Goal: Information Seeking & Learning: Find specific fact

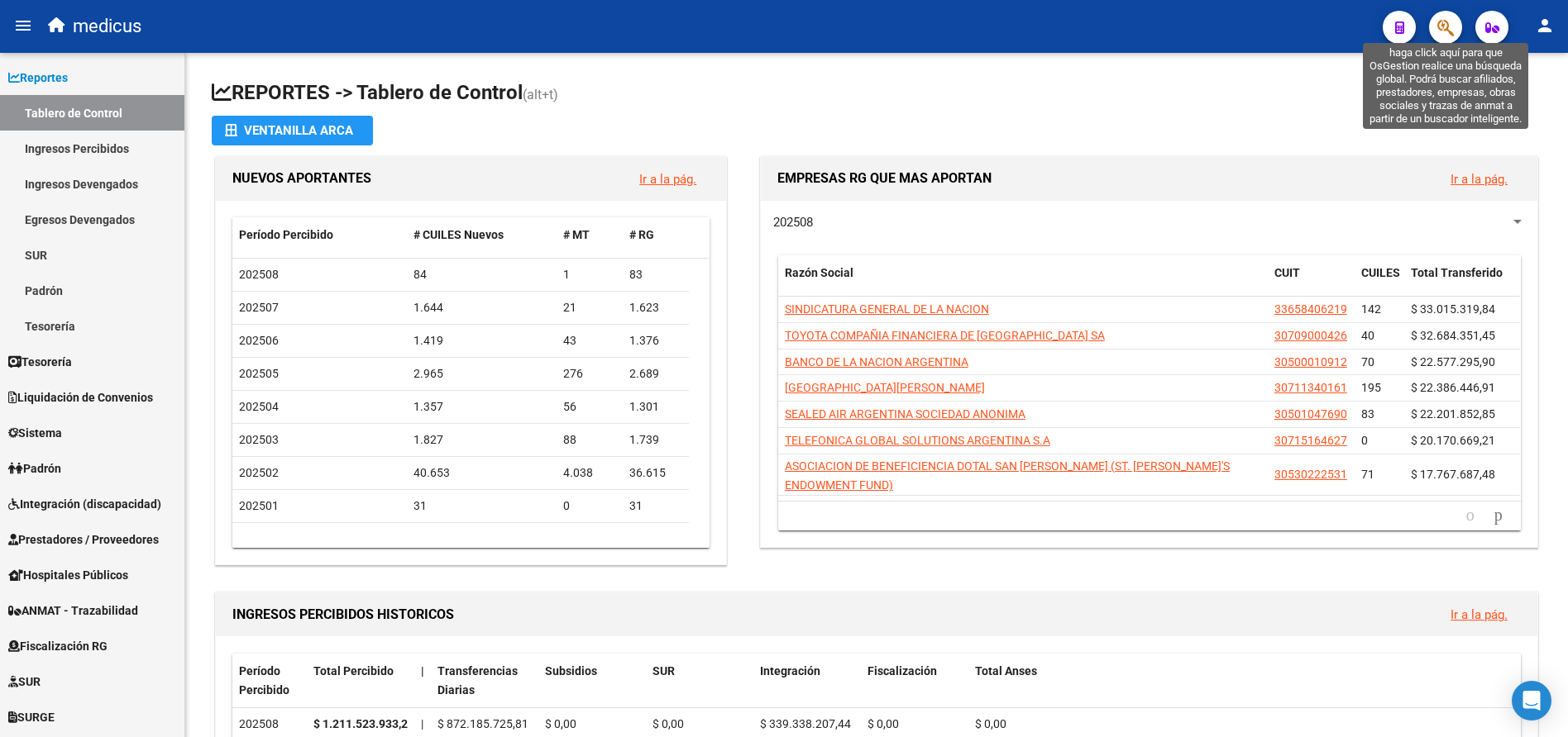
click at [1449, 27] on icon "button" at bounding box center [1445, 28] width 17 height 19
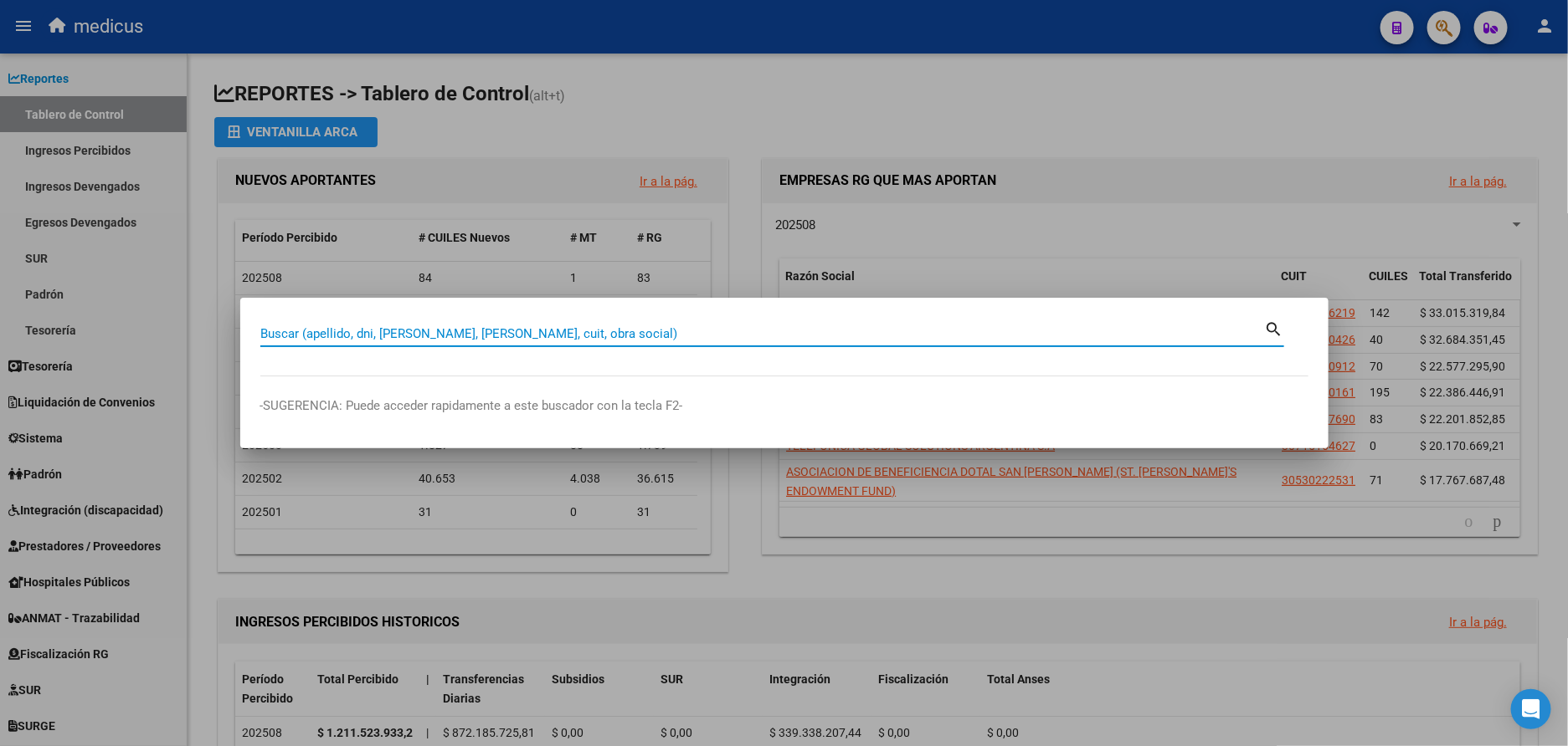
click at [407, 332] on input "Buscar (apellido, dni, [PERSON_NAME], [PERSON_NAME], cuit, obra social)" at bounding box center [763, 334] width 1005 height 15
paste input "30707875611"
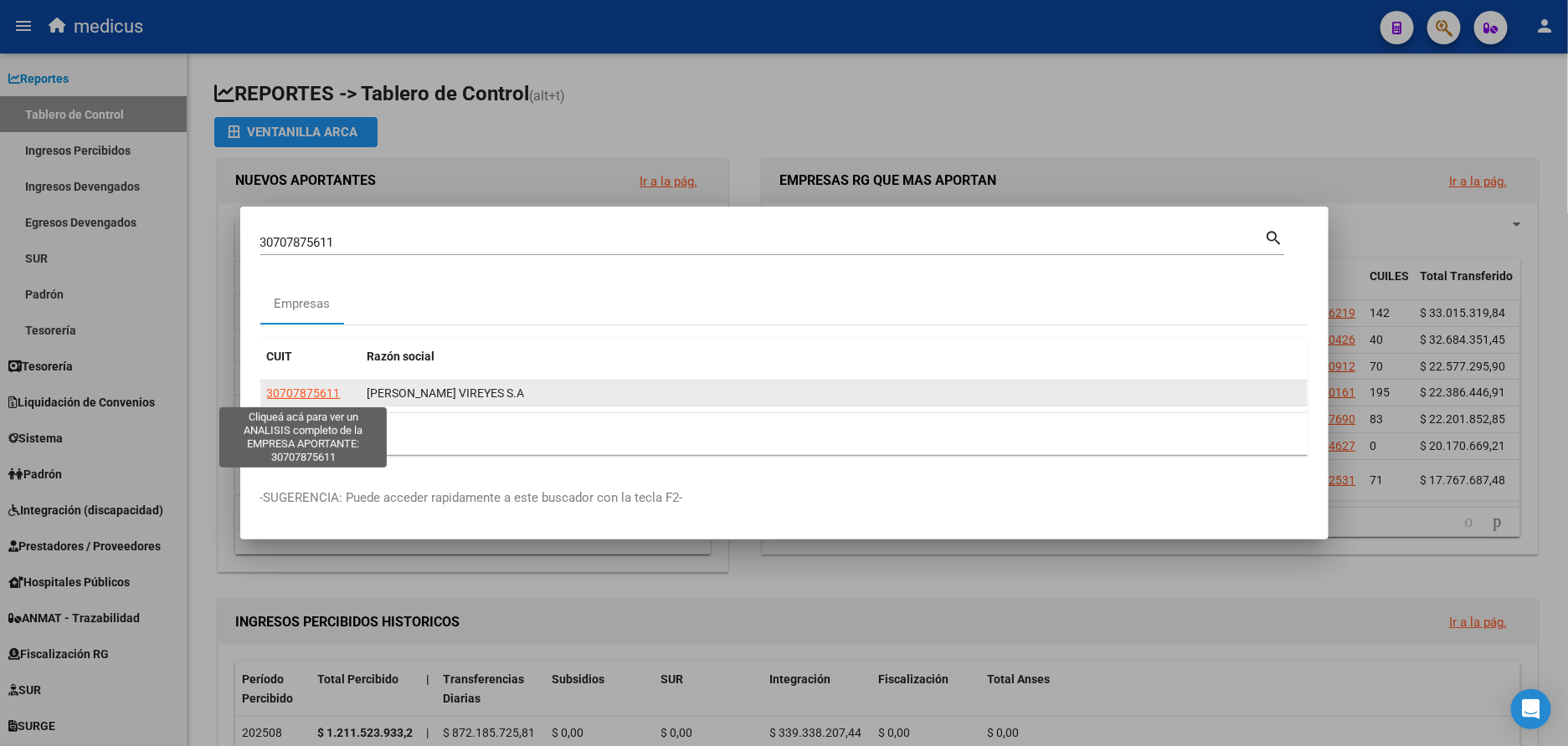
click at [328, 387] on span "30707875611" at bounding box center [304, 393] width 74 height 13
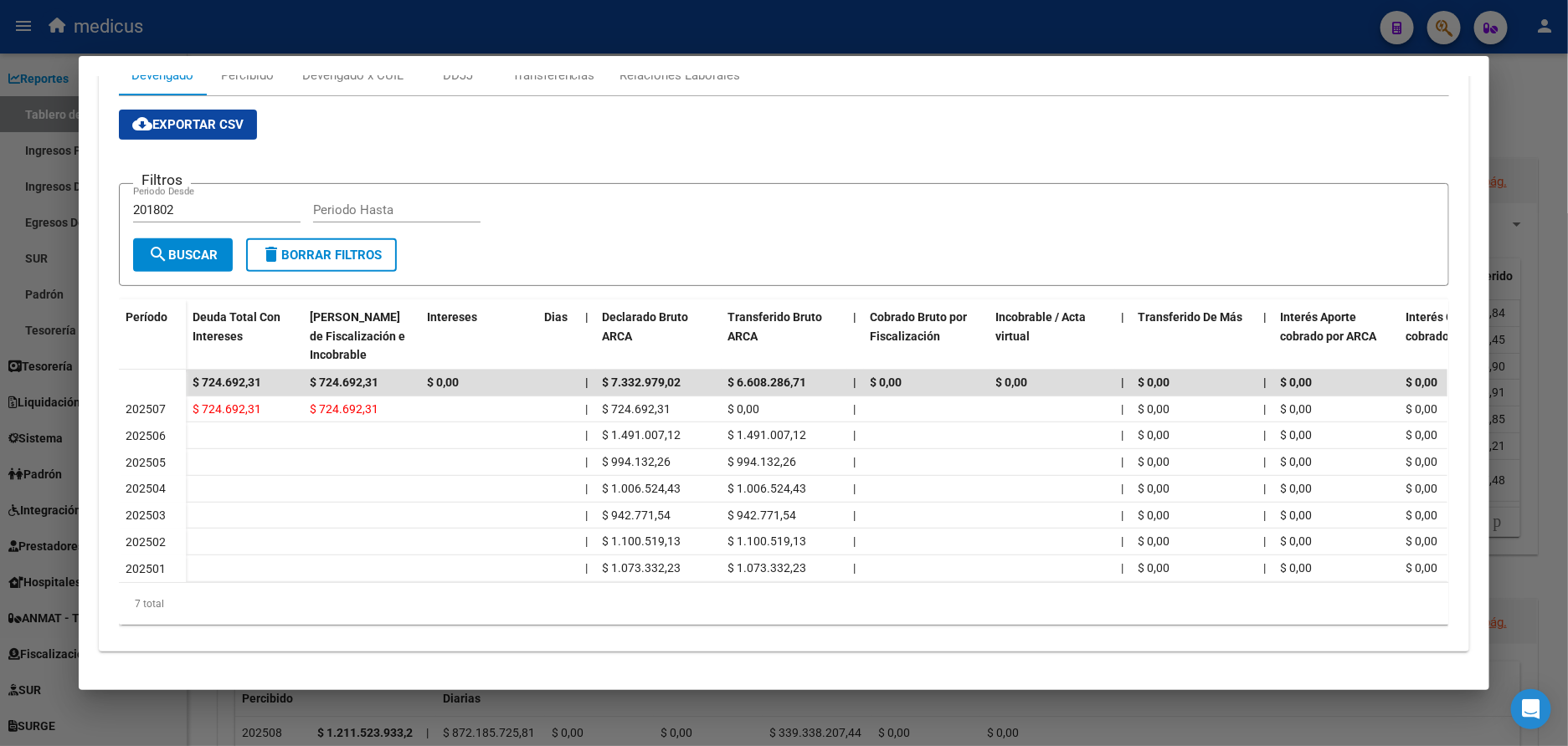
scroll to position [152, 0]
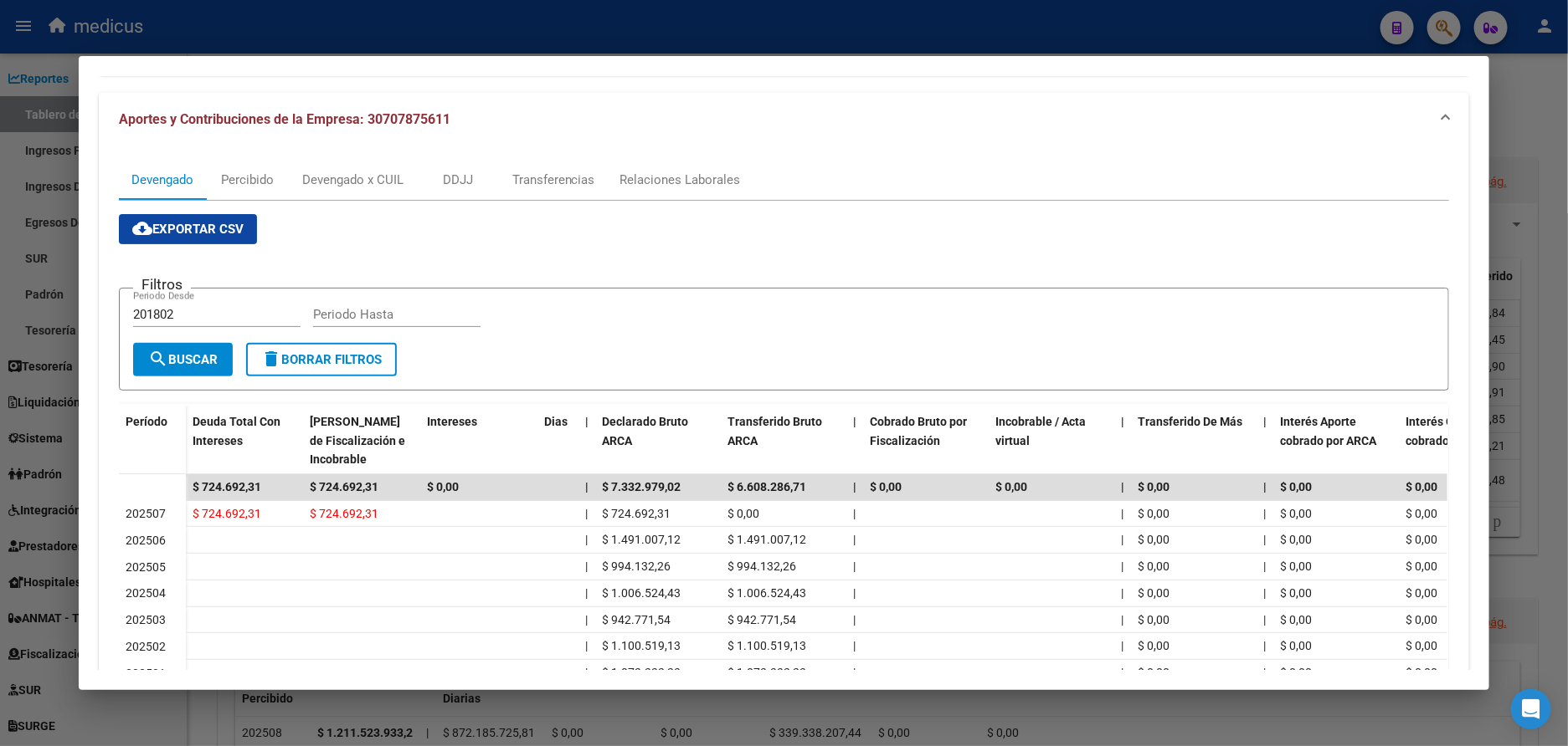
click at [51, 294] on div at bounding box center [784, 373] width 1568 height 746
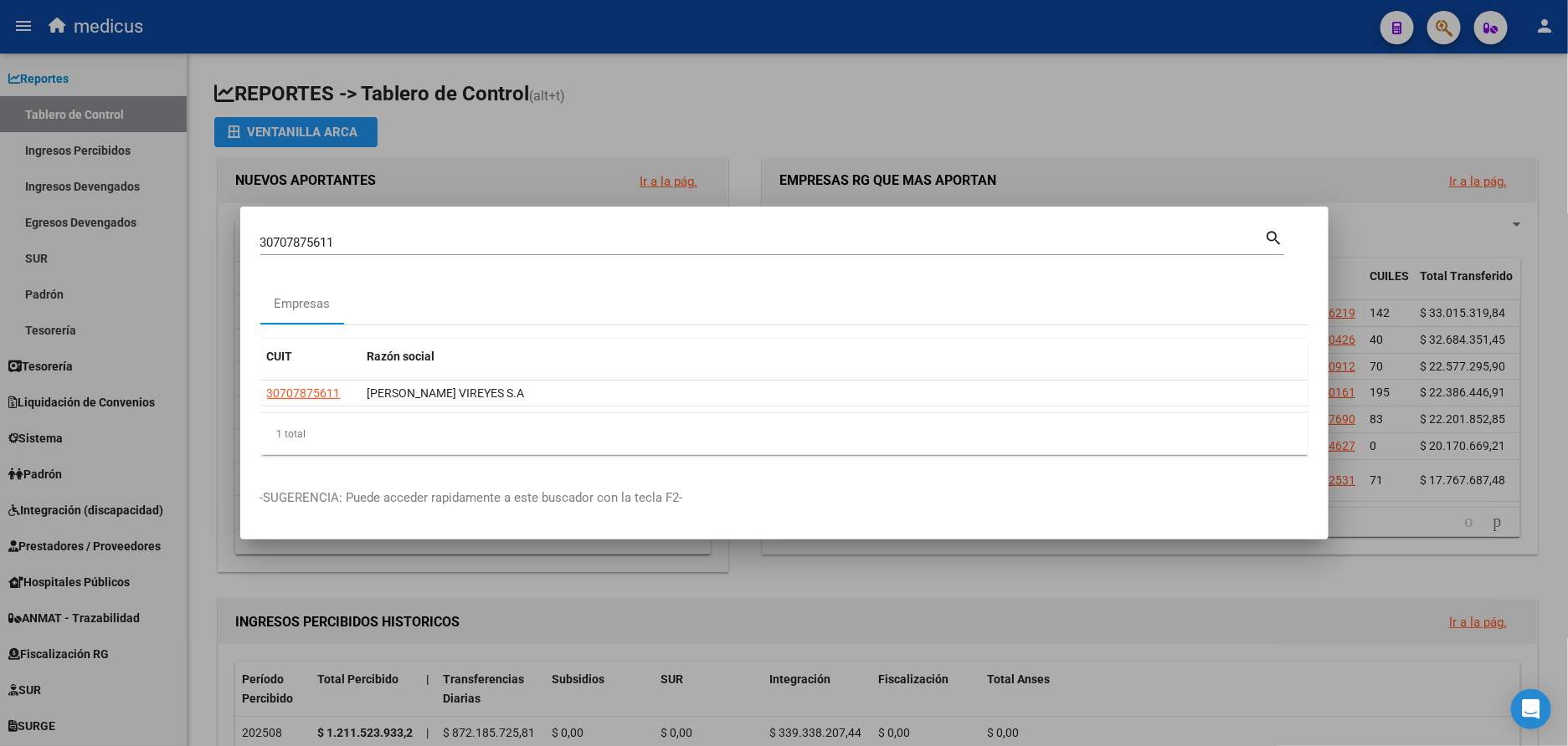
click at [342, 247] on input "30707875611" at bounding box center [763, 243] width 1005 height 15
drag, startPoint x: 322, startPoint y: 245, endPoint x: 131, endPoint y: 245, distance: 191.0
click at [131, 245] on div "30707875611 Buscar (apellido, dni, cuil, nro traspaso, cuit, obra social) searc…" at bounding box center [784, 373] width 1568 height 746
paste input "20307365260"
type input "20307365260"
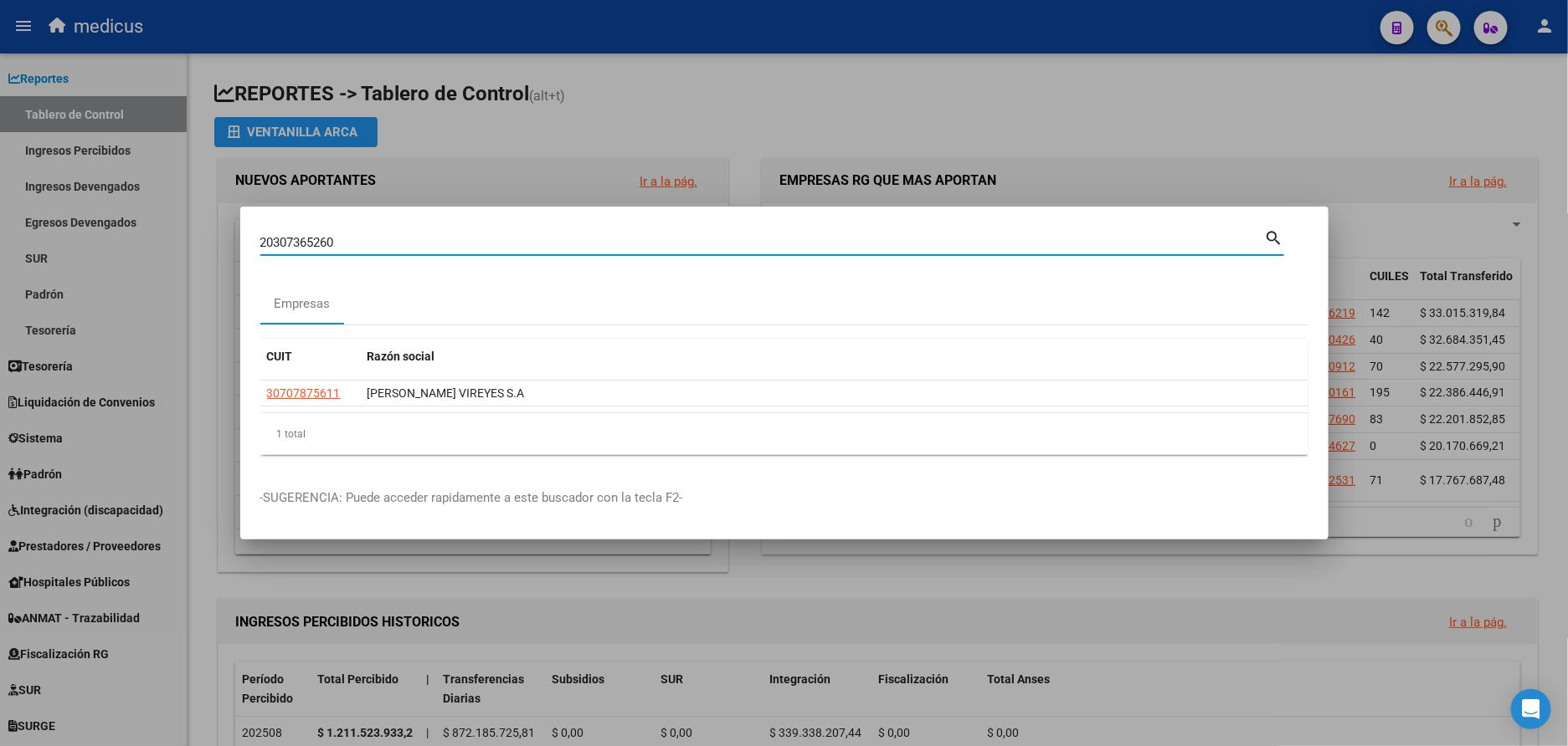
click at [1269, 239] on mat-icon "search" at bounding box center [1275, 236] width 20 height 21
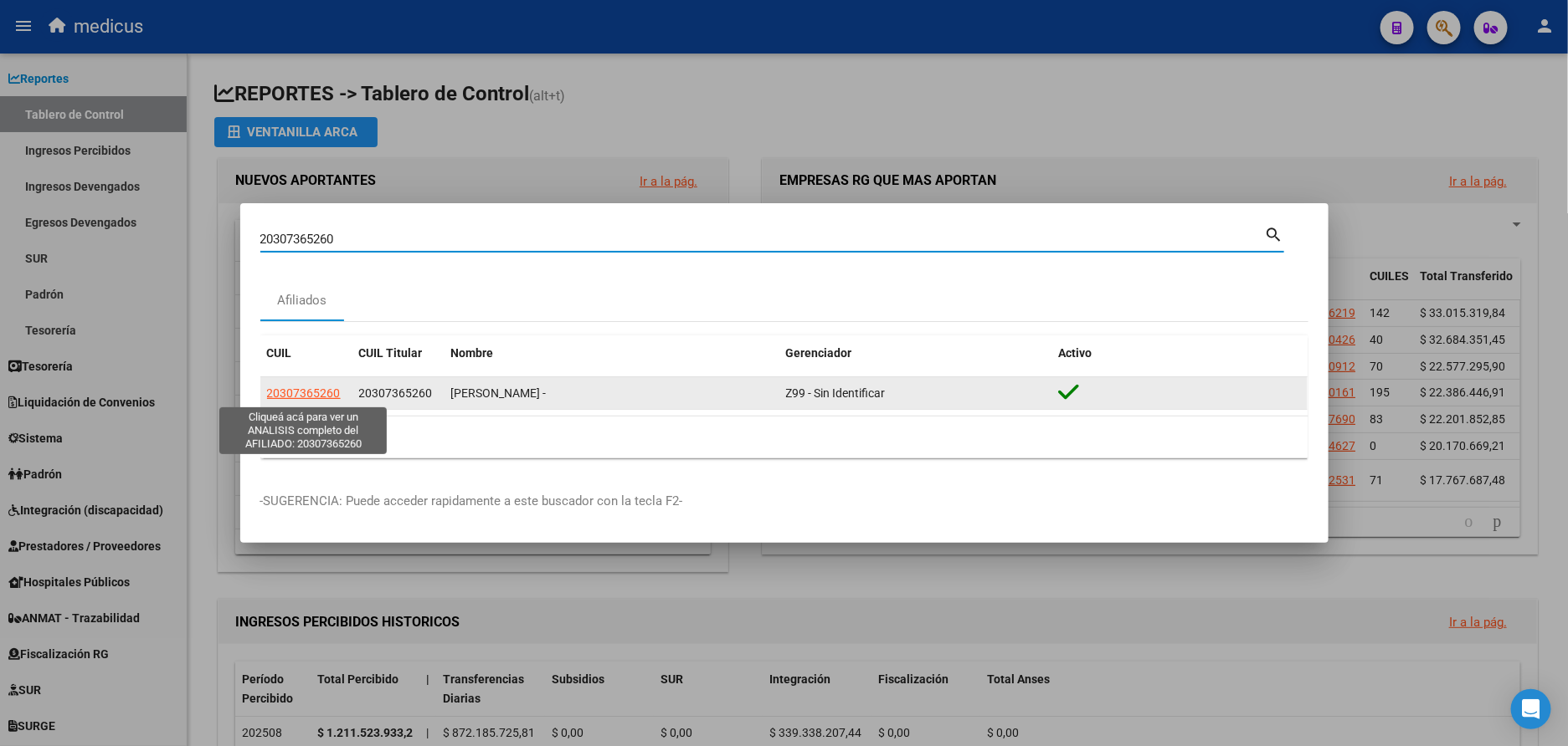
click at [304, 386] on span "20307365260" at bounding box center [304, 393] width 74 height 13
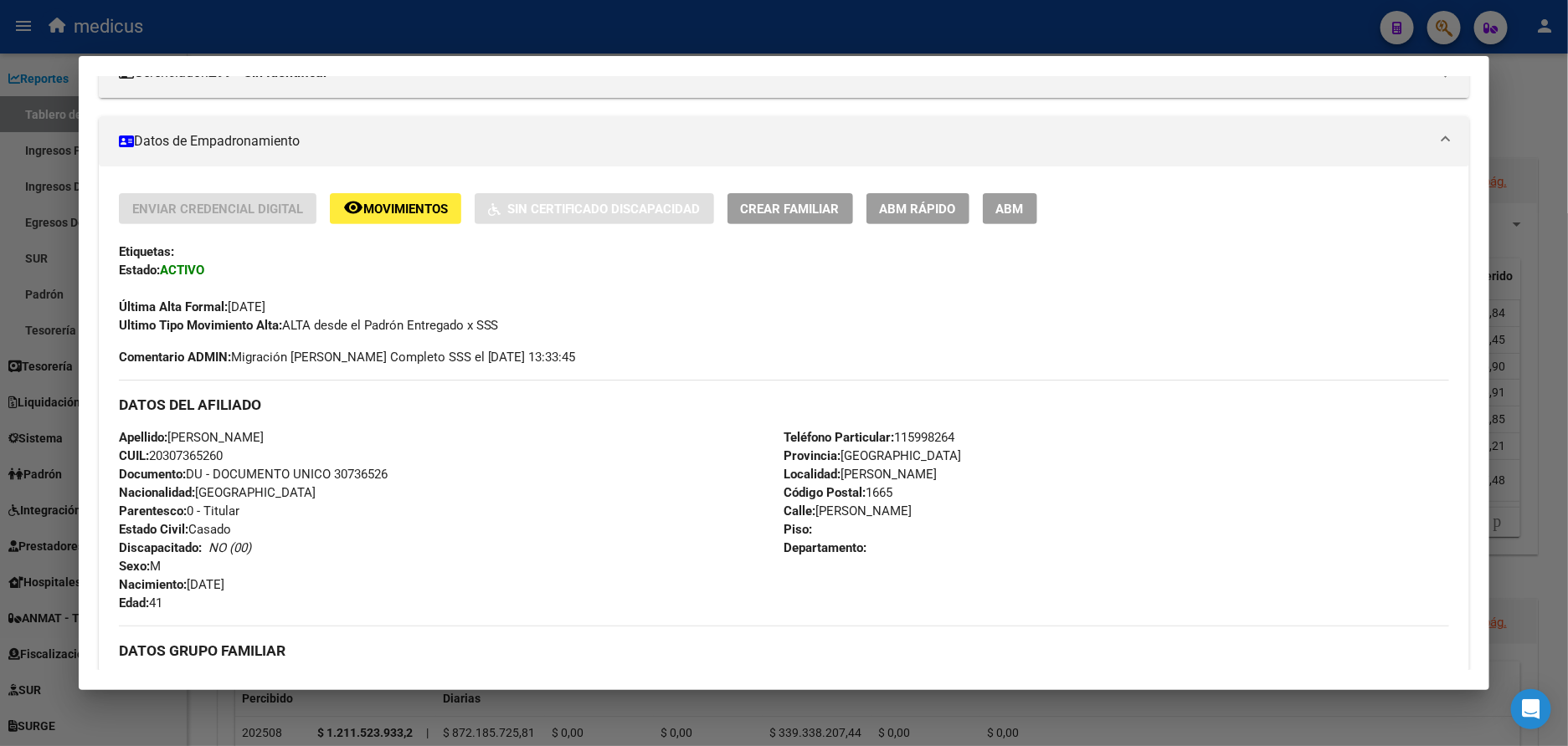
scroll to position [502, 0]
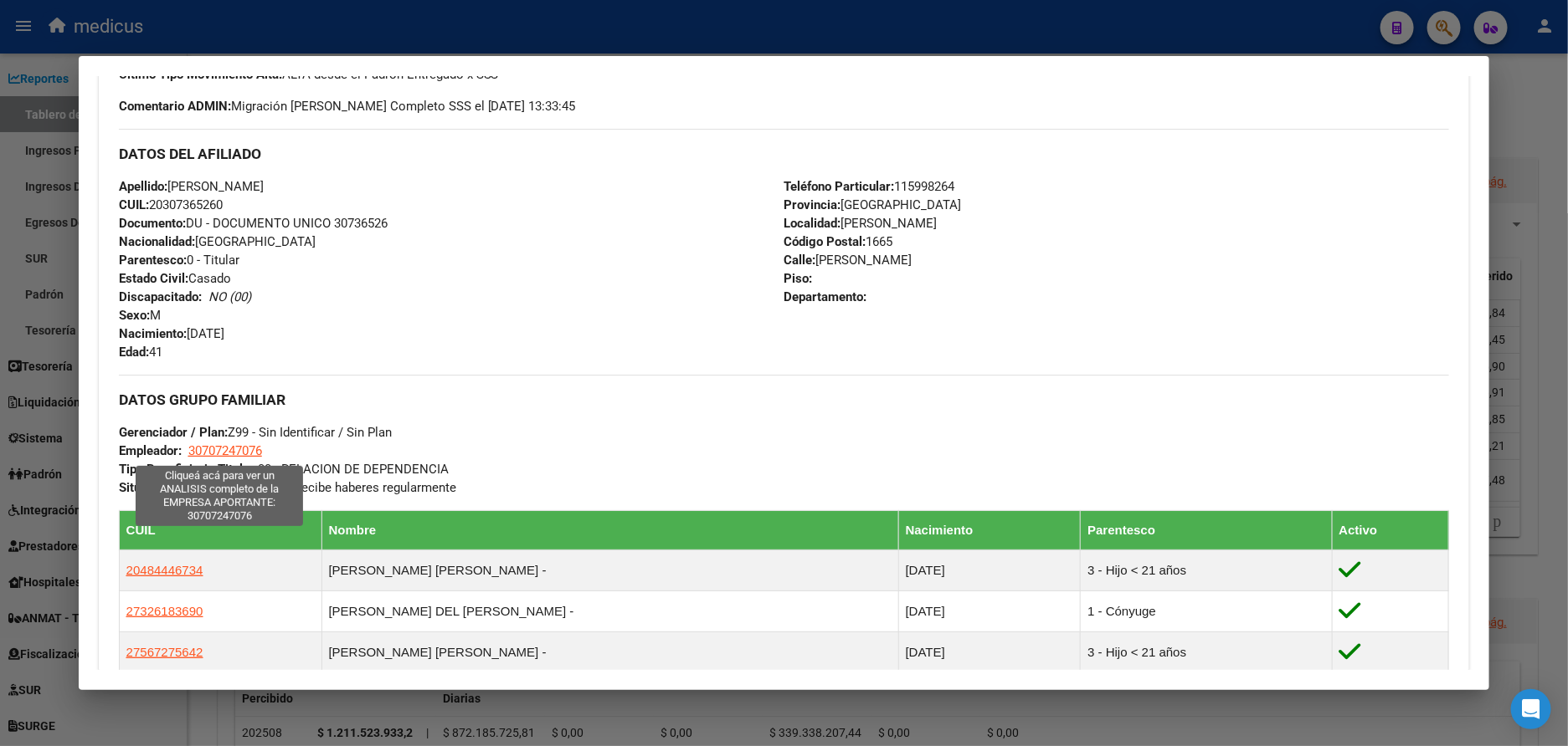
click at [196, 448] on span "30707247076" at bounding box center [225, 451] width 74 height 15
type textarea "30707247076"
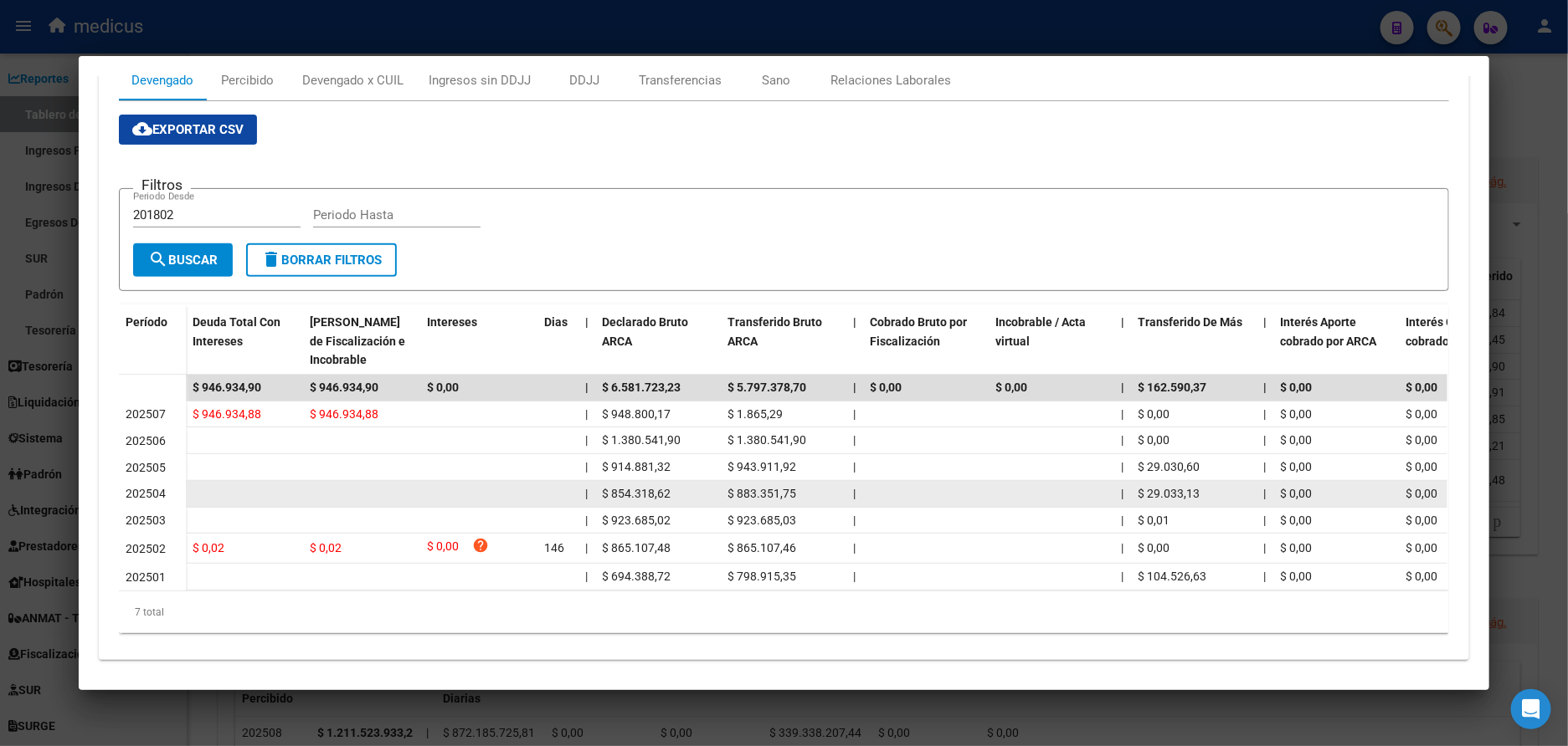
scroll to position [126, 0]
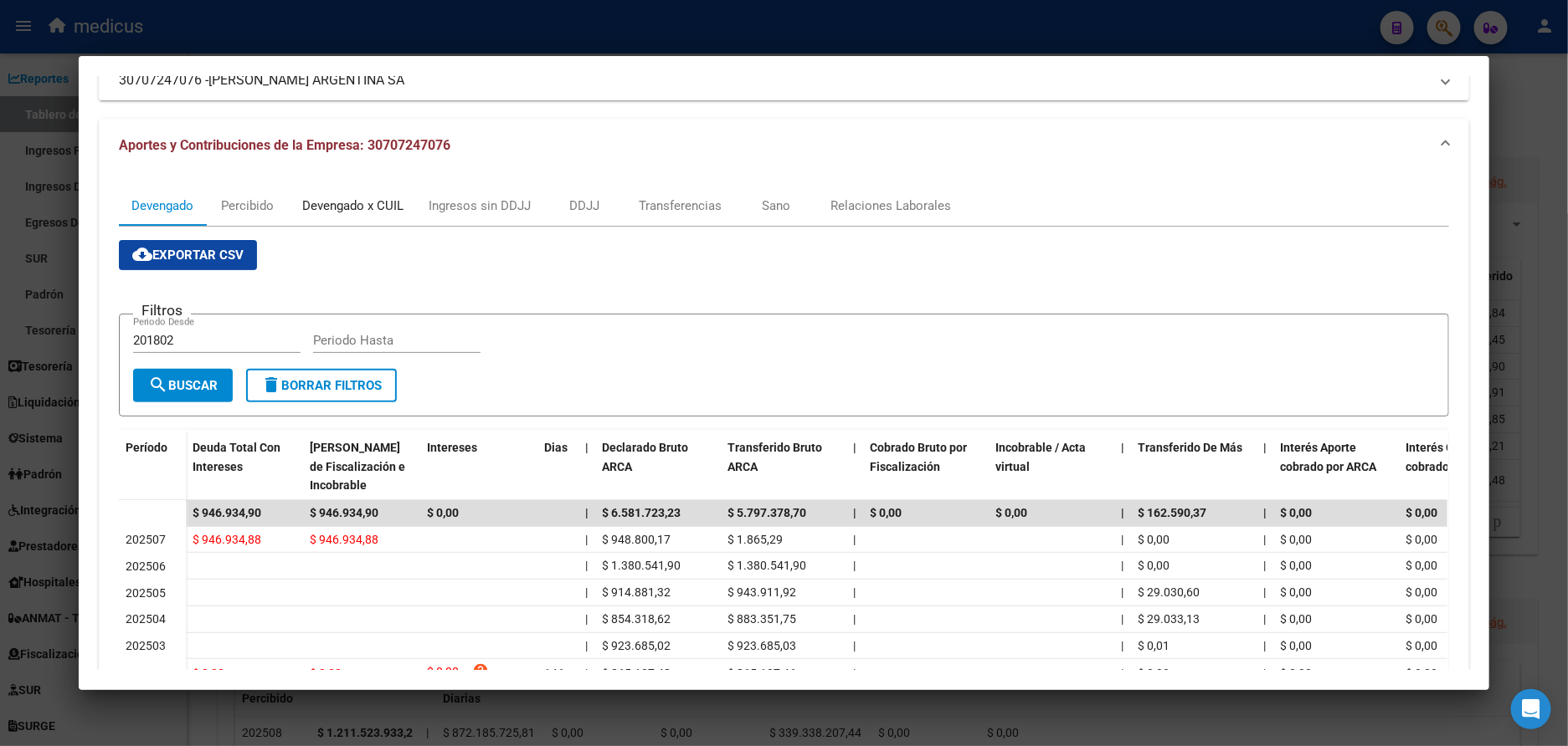
click at [350, 199] on div "Devengado x CUIL" at bounding box center [353, 205] width 101 height 19
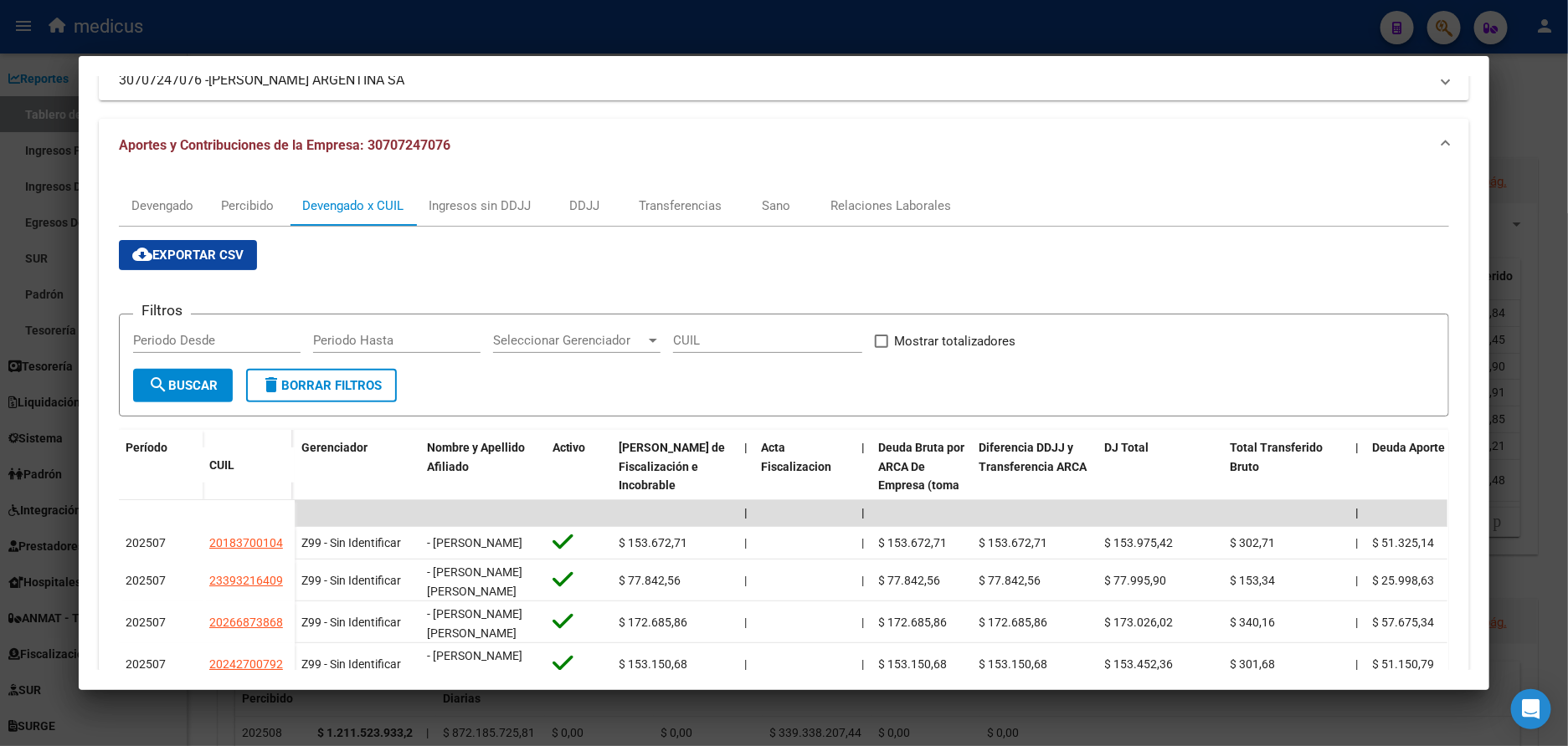
scroll to position [0, 0]
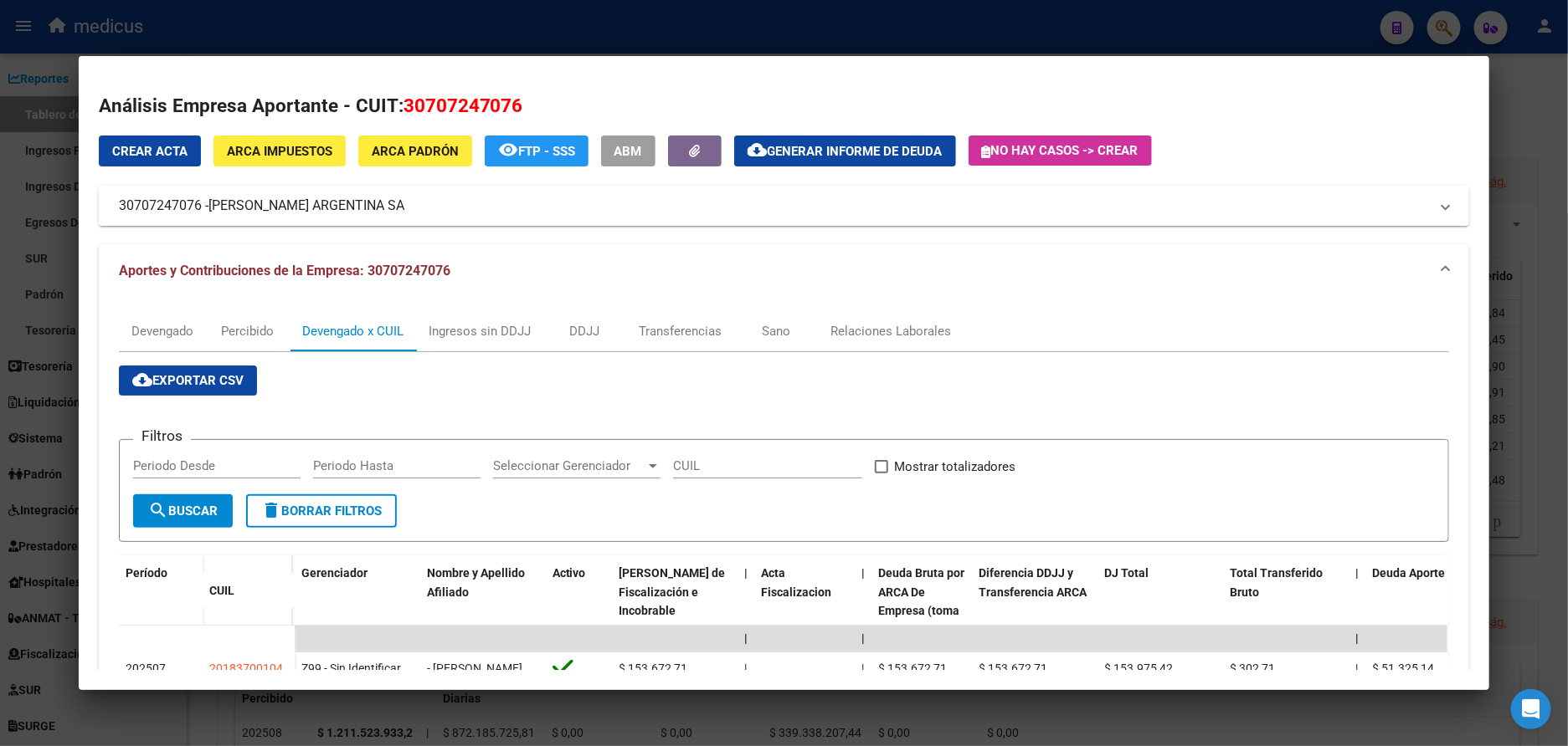
click at [232, 467] on input "Periodo Desde" at bounding box center [217, 466] width 168 height 15
type input "202504"
click at [875, 467] on span at bounding box center [881, 467] width 13 height 13
click at [881, 474] on input "Mostrar totalizadores" at bounding box center [881, 474] width 1 height 1
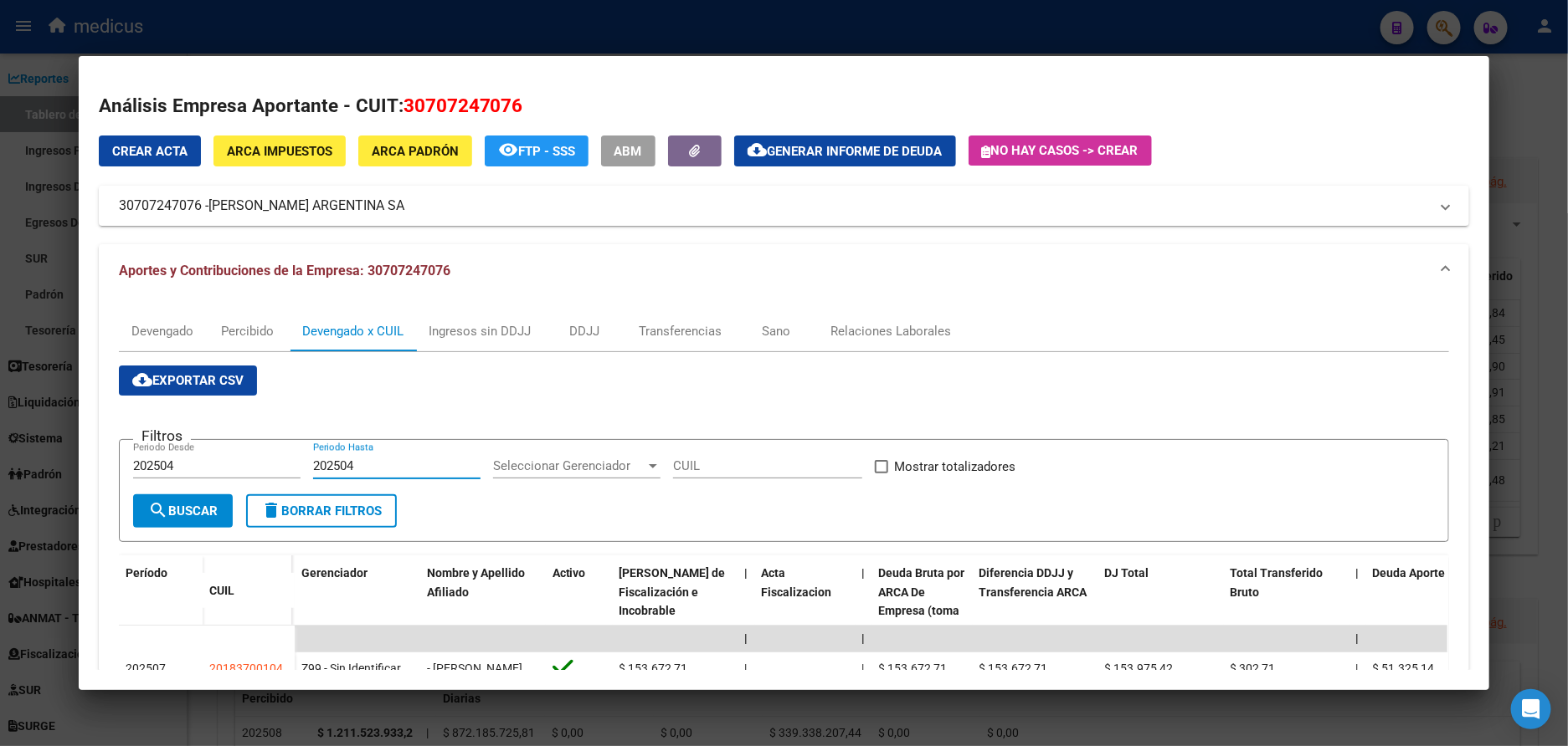
checkbox input "true"
click at [184, 518] on span "search Buscar" at bounding box center [183, 511] width 70 height 15
click at [35, 275] on div at bounding box center [784, 373] width 1568 height 746
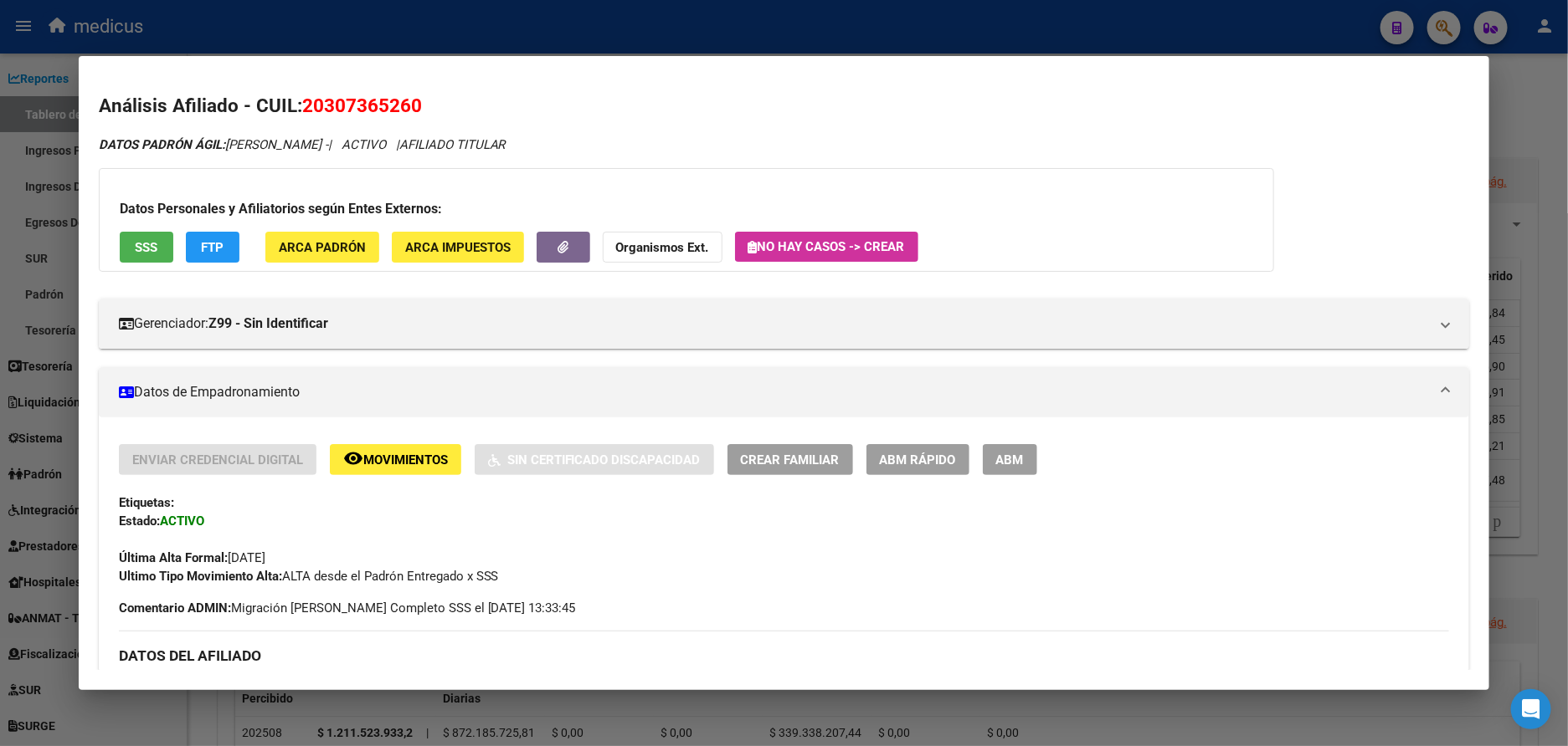
drag, startPoint x: 295, startPoint y: 101, endPoint x: 415, endPoint y: 95, distance: 120.1
click at [415, 95] on h2 "Análisis Afiliado - CUIL: 20307365260" at bounding box center [785, 106] width 1372 height 29
copy span "20307365260"
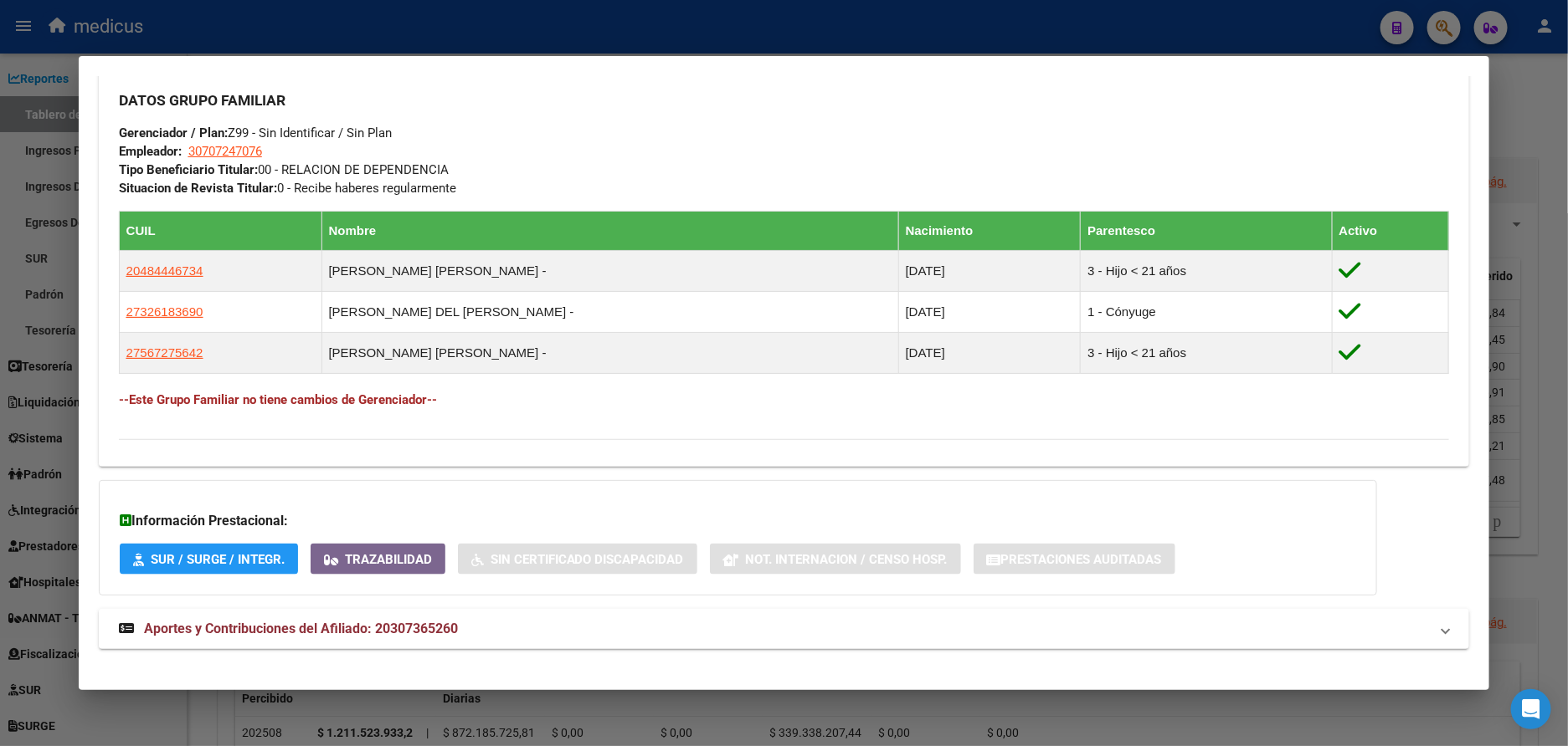
scroll to position [824, 0]
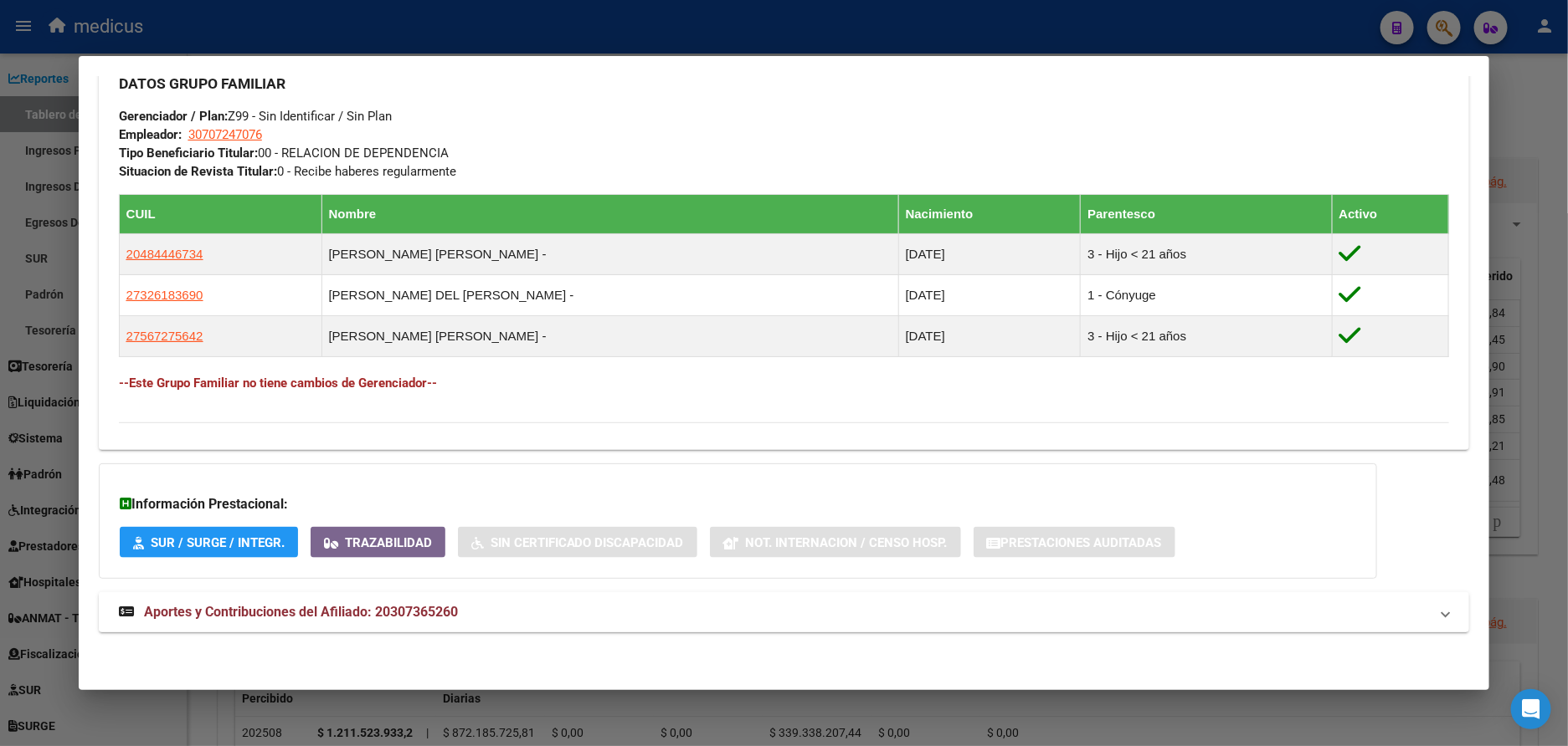
click at [433, 610] on span "Aportes y Contribuciones del Afiliado: 20307365260" at bounding box center [301, 612] width 314 height 16
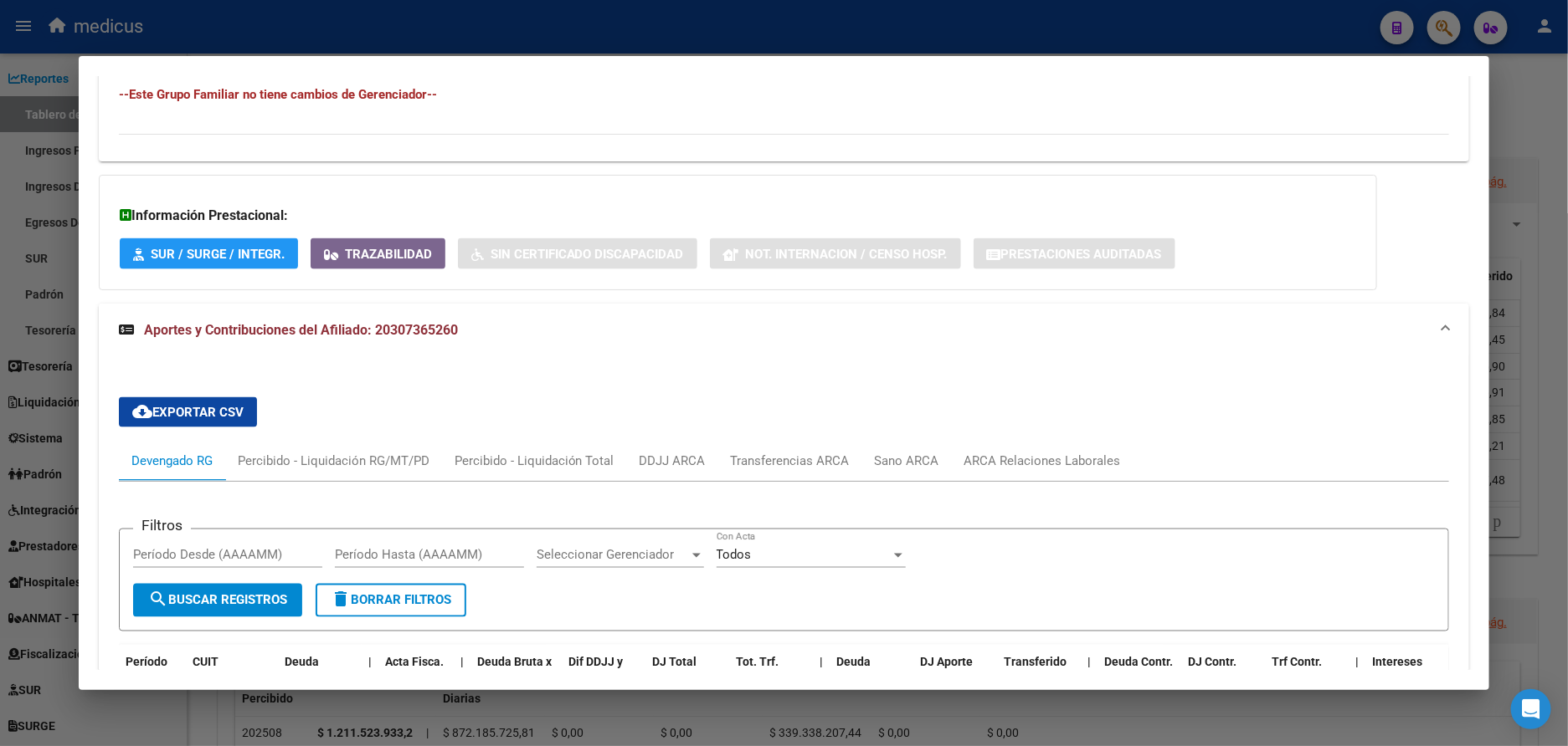
scroll to position [982, 0]
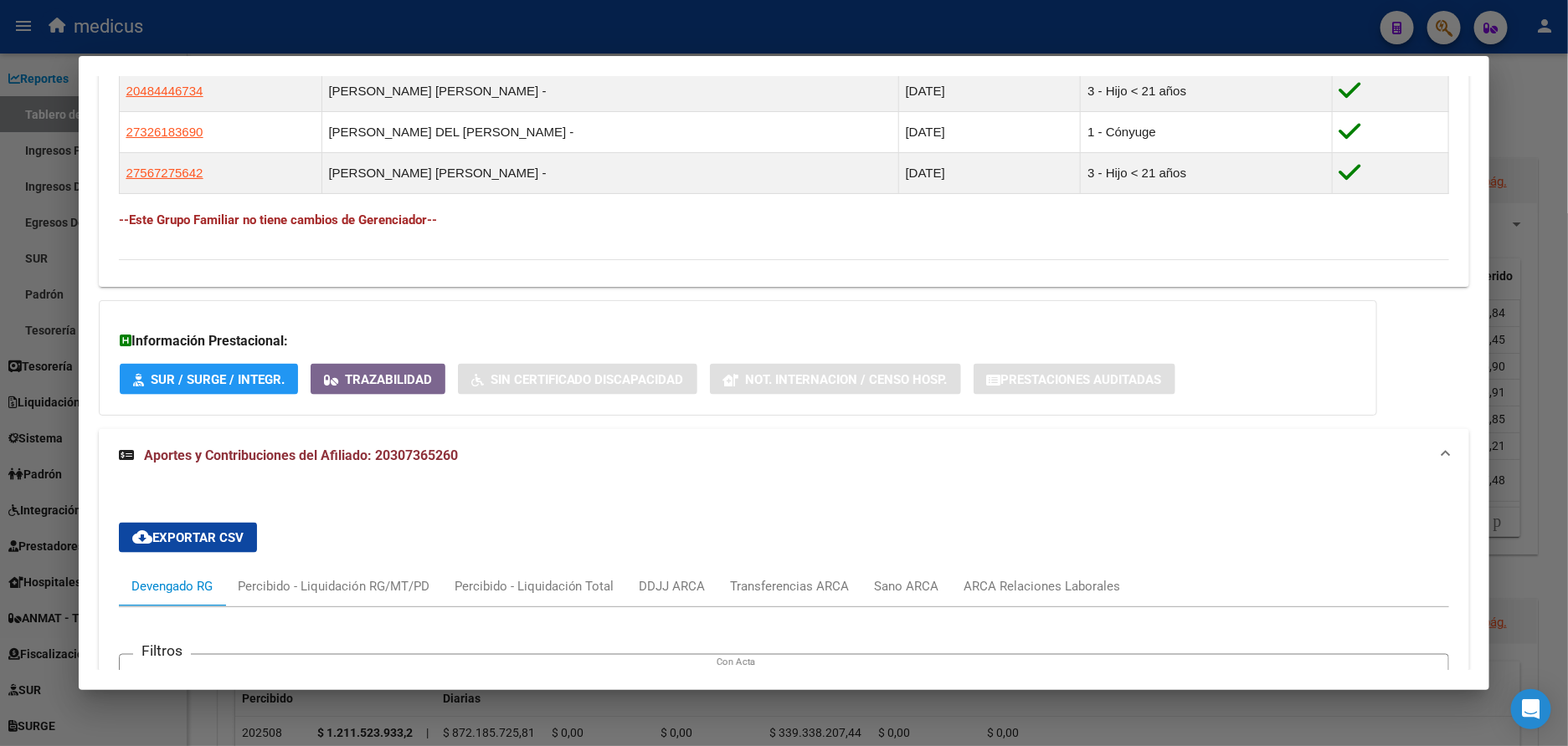
drag, startPoint x: 480, startPoint y: 462, endPoint x: 365, endPoint y: 482, distance: 116.7
click at [365, 482] on mat-expansion-panel-header "Aportes y Contribuciones del Afiliado: 20307365260" at bounding box center [785, 456] width 1372 height 54
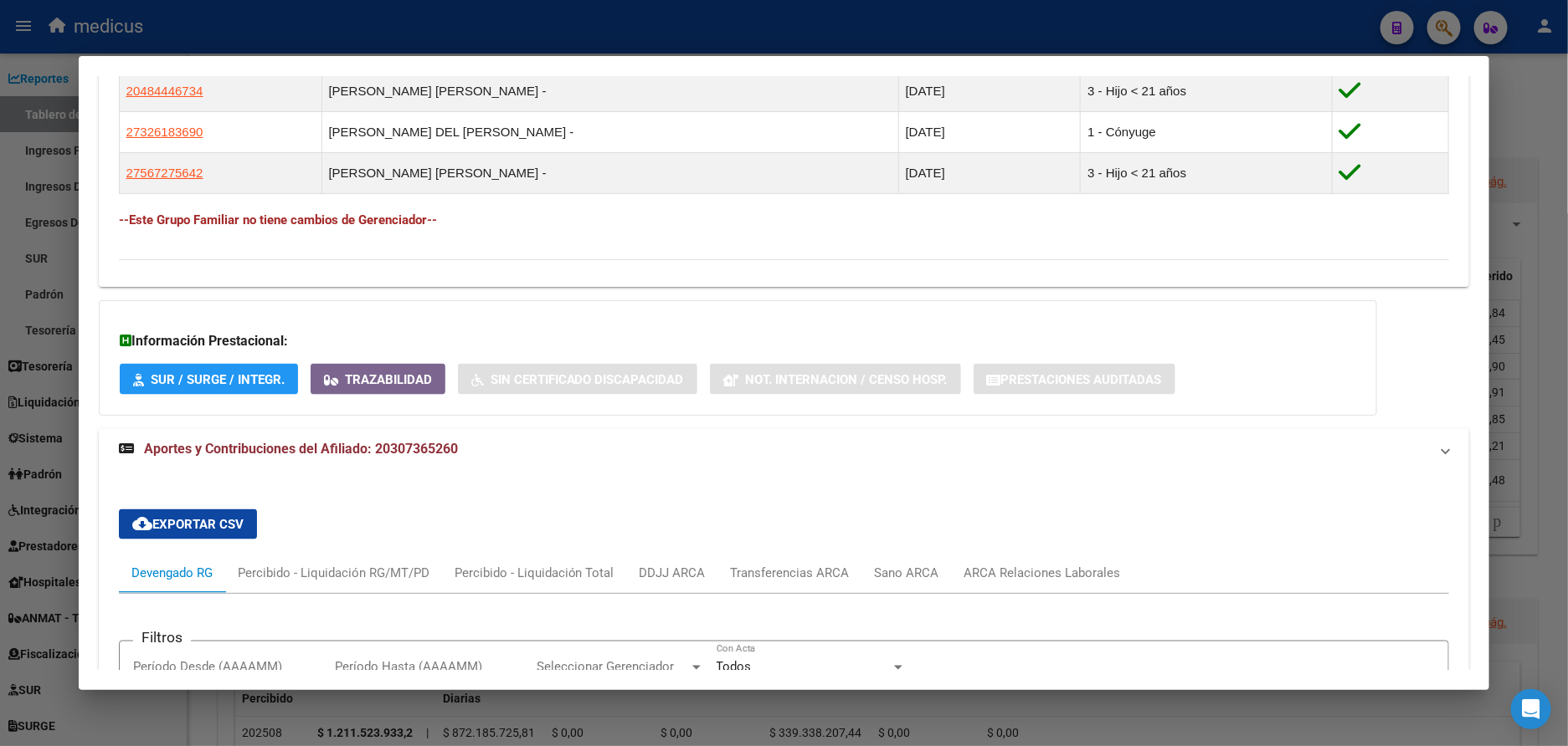
scroll to position [824, 0]
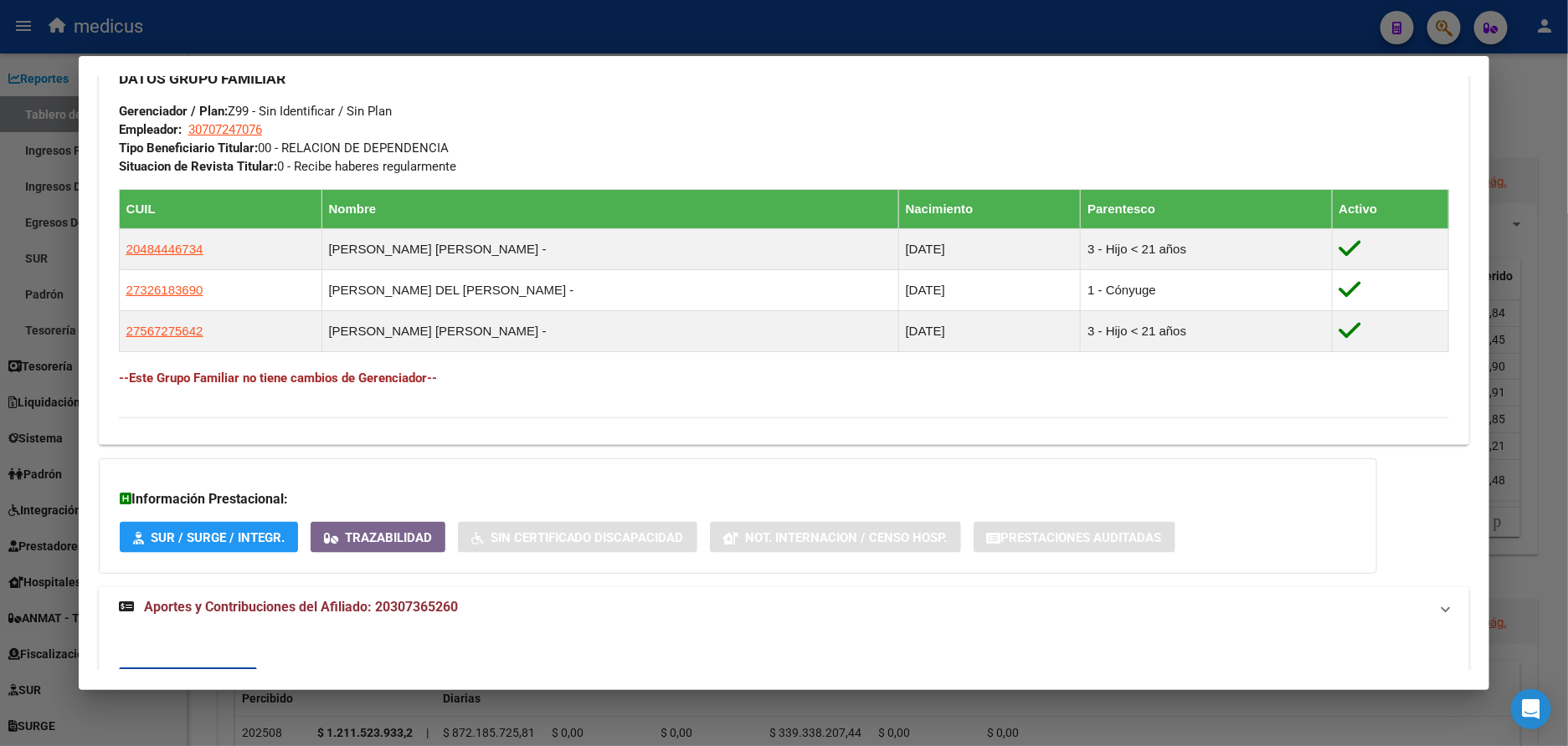
copy span "20307365260"
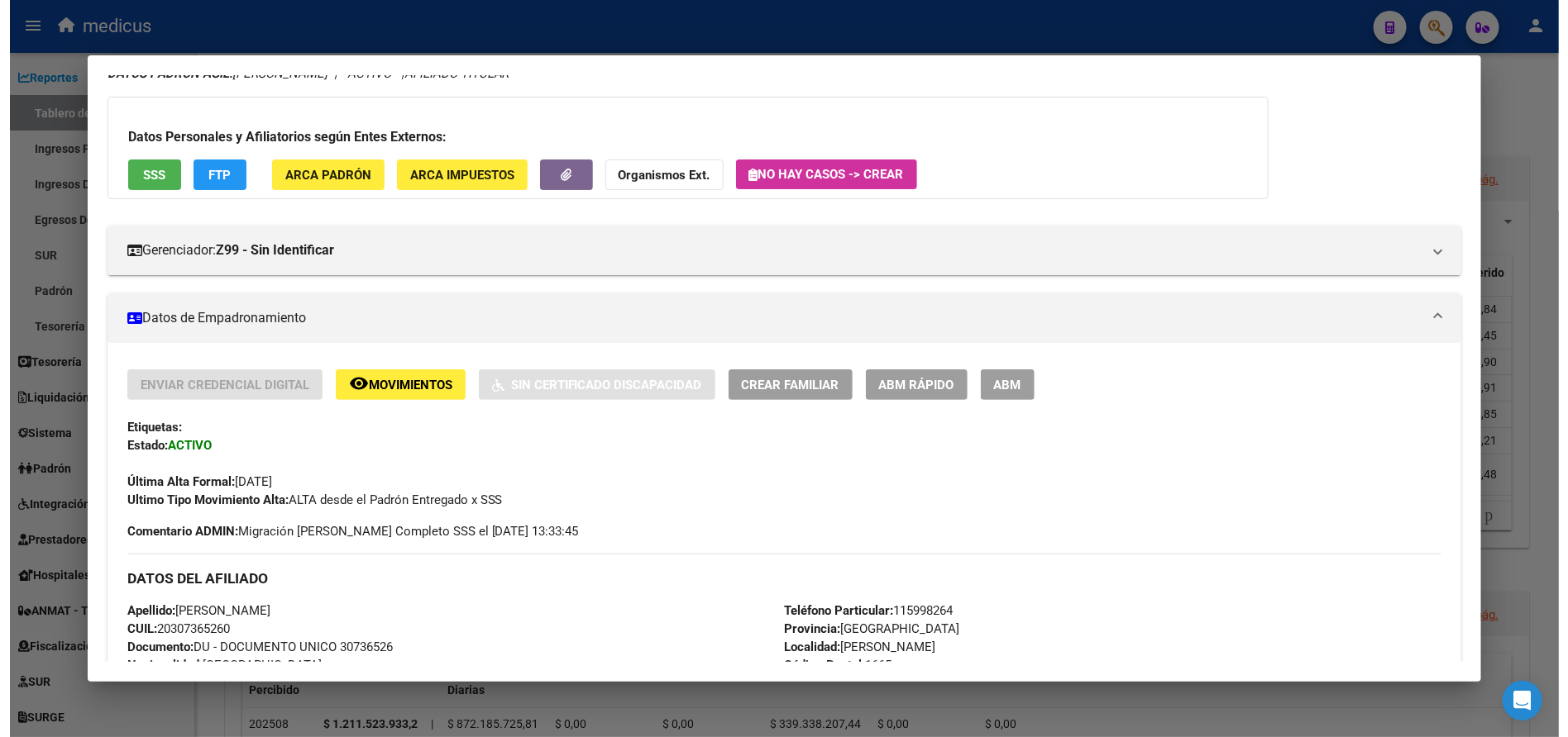
scroll to position [0, 0]
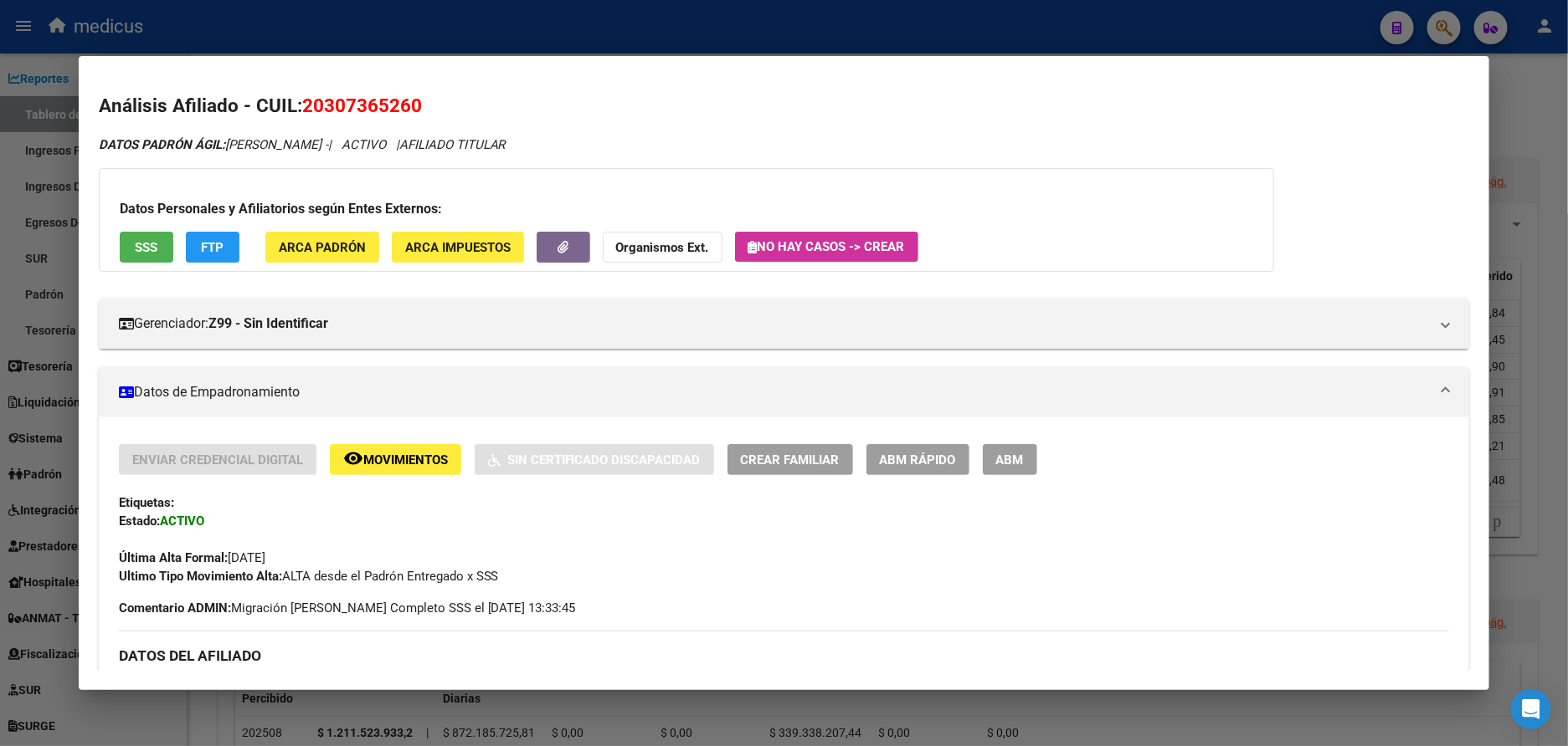
drag, startPoint x: 365, startPoint y: 143, endPoint x: 234, endPoint y: 153, distance: 131.4
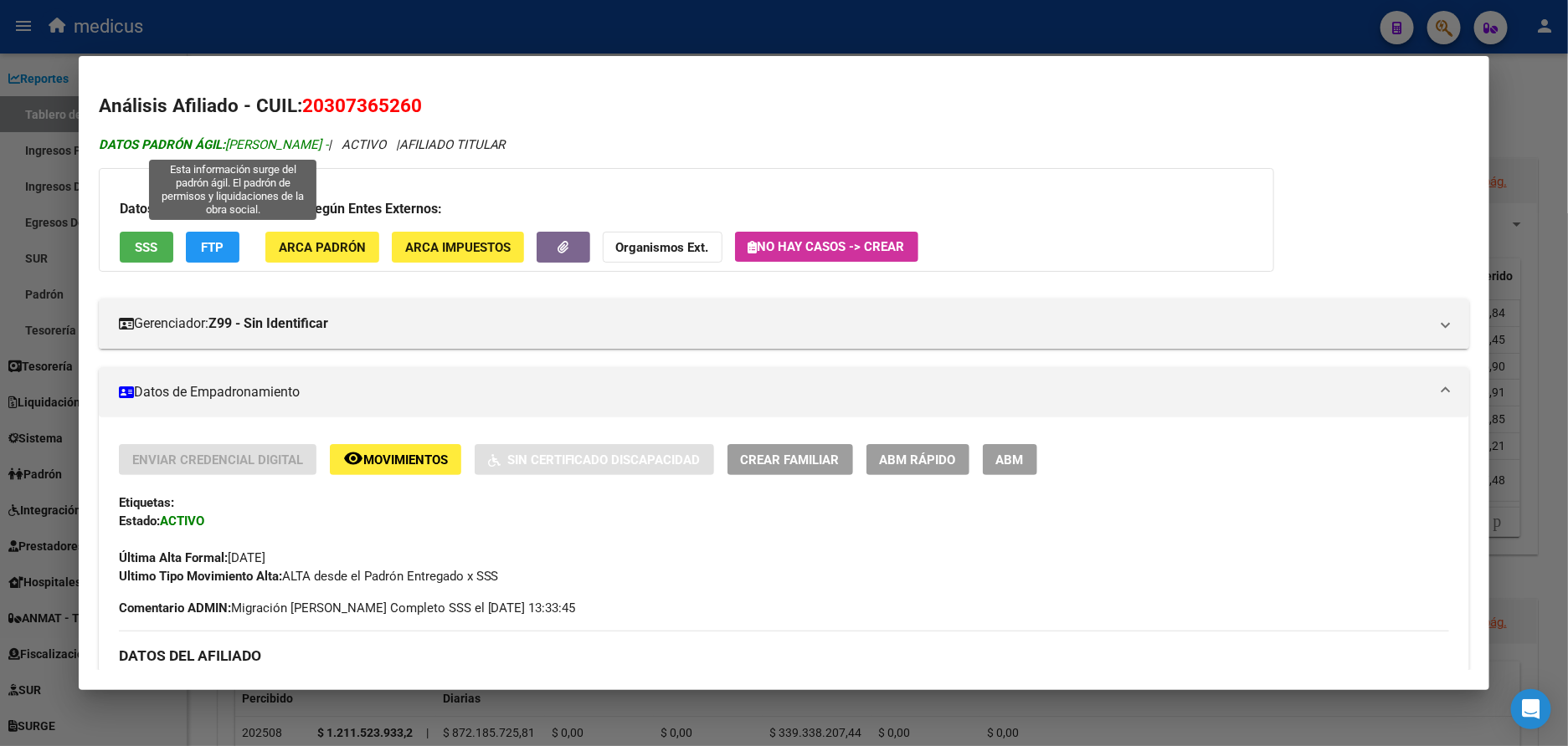
drag, startPoint x: 219, startPoint y: 139, endPoint x: 365, endPoint y: 146, distance: 146.2
click at [329, 146] on span "DATOS [PERSON_NAME]: [PERSON_NAME] -" at bounding box center [213, 145] width 229 height 15
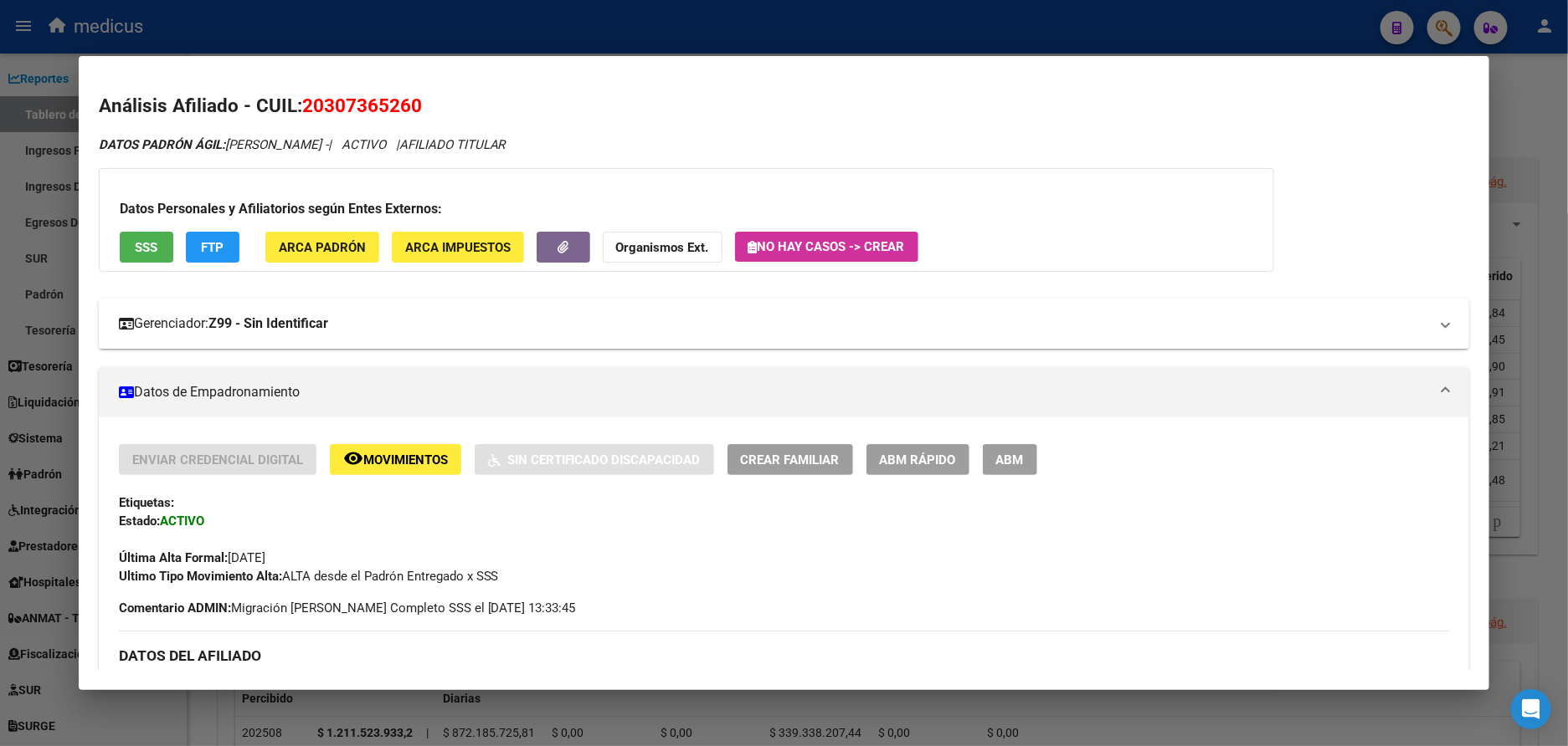
copy span "[PERSON_NAME]"
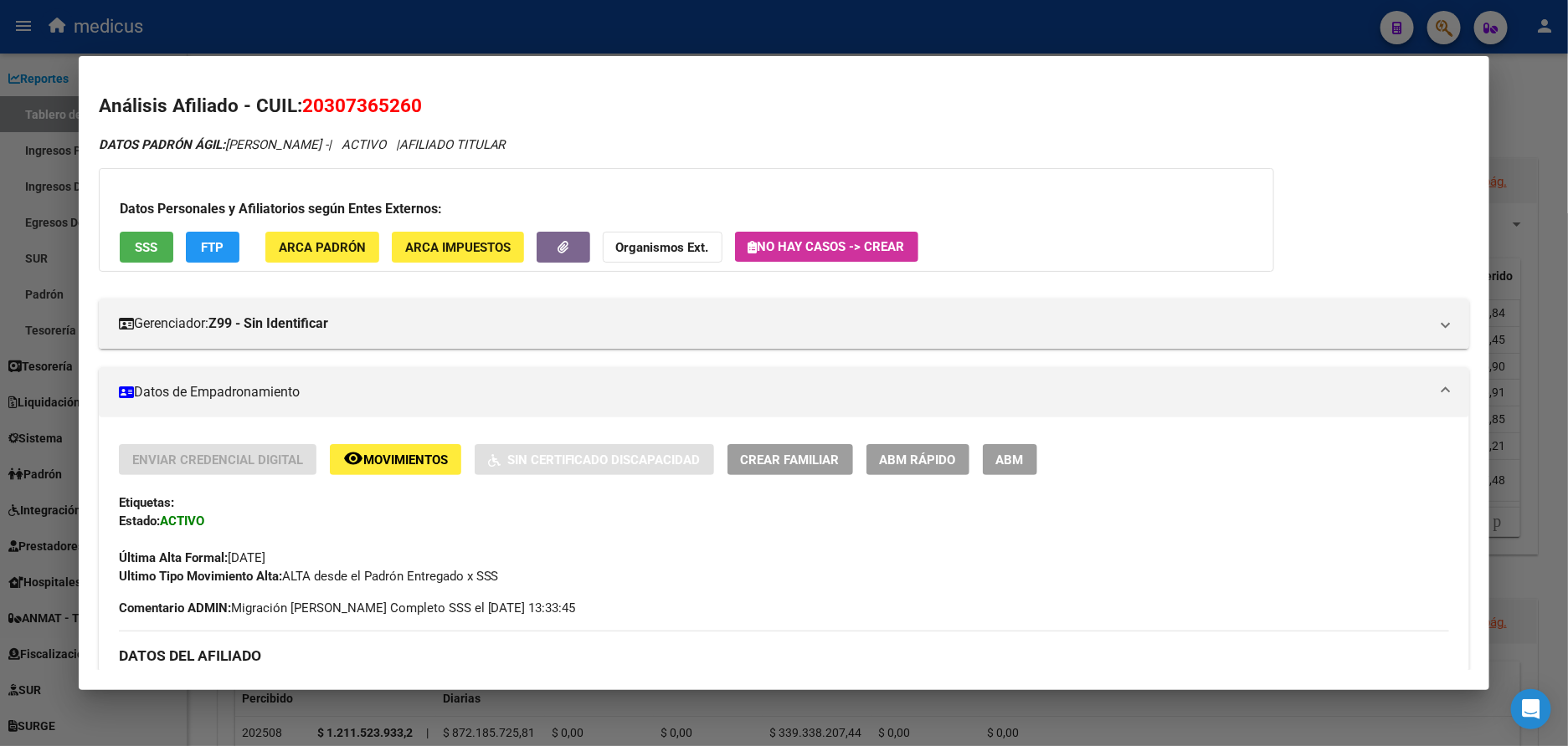
click at [41, 347] on div at bounding box center [784, 373] width 1568 height 746
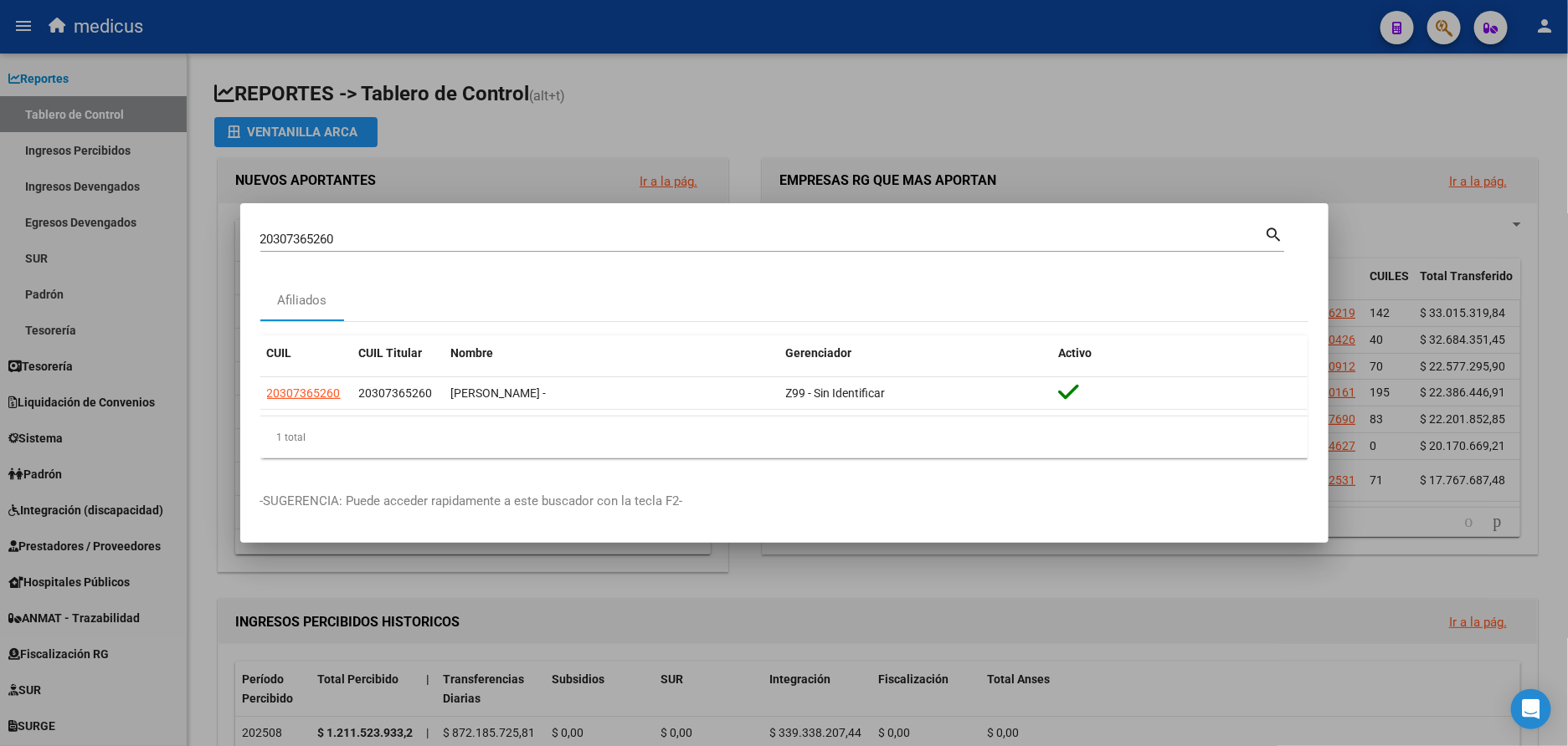
click at [221, 519] on div at bounding box center [784, 373] width 1568 height 746
